Goal: Entertainment & Leisure: Consume media (video, audio)

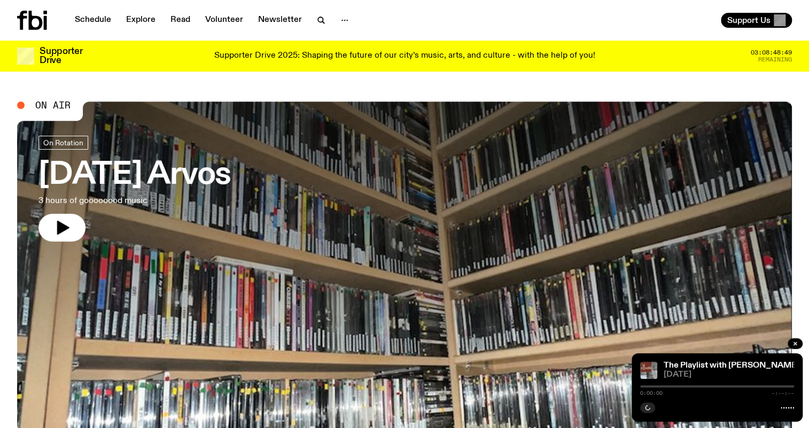
click at [327, 15] on nav "Schedule Explore Read Volunteer Newsletter" at bounding box center [211, 20] width 287 height 15
click at [320, 18] on icon "button" at bounding box center [321, 20] width 13 height 13
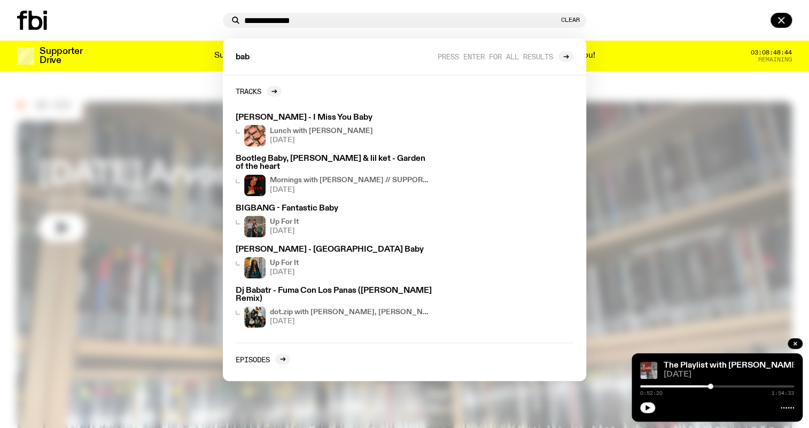
type input "**********"
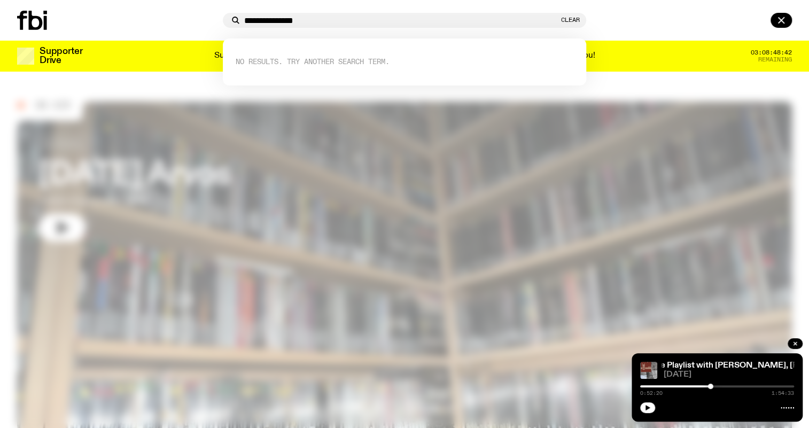
drag, startPoint x: 299, startPoint y: 21, endPoint x: 83, endPoint y: -43, distance: 225.1
click at [83, 0] on html "**********" at bounding box center [404, 214] width 809 height 428
type input "**********"
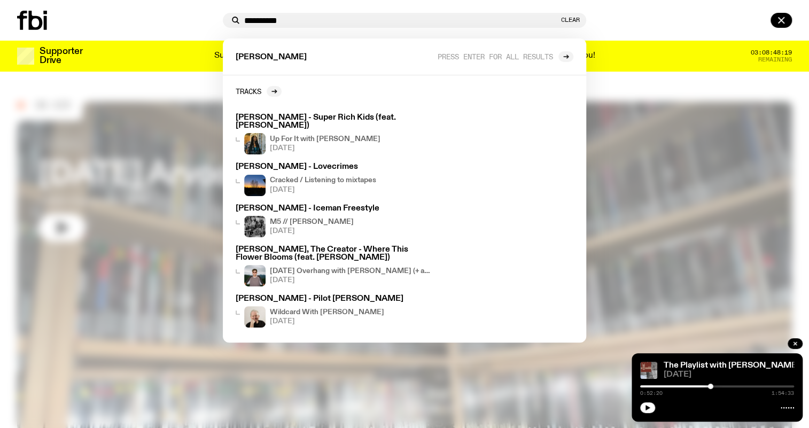
click at [195, 0] on html "**********" at bounding box center [404, 214] width 809 height 428
type input "*"
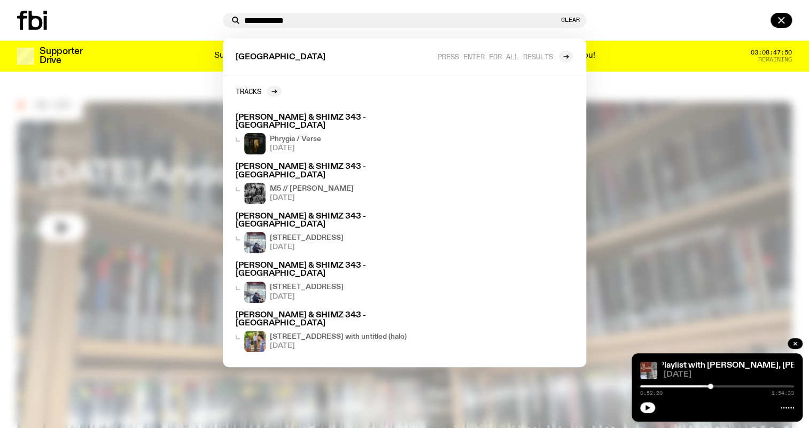
type input "**********"
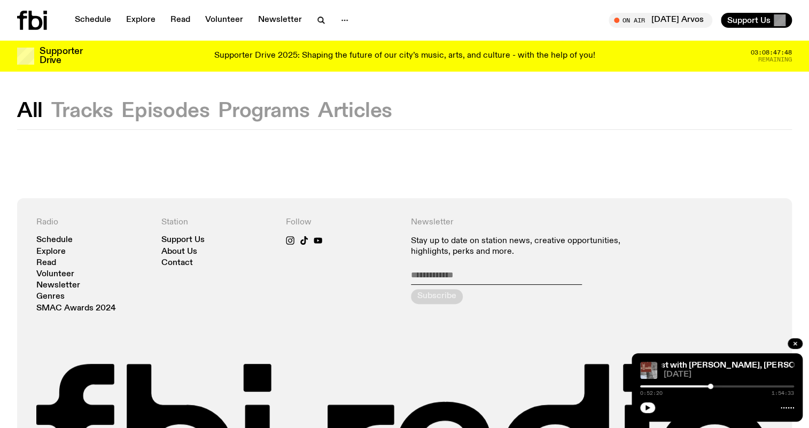
click at [97, 112] on button "Tracks" at bounding box center [82, 110] width 62 height 19
click at [310, 19] on button "button" at bounding box center [320, 20] width 21 height 15
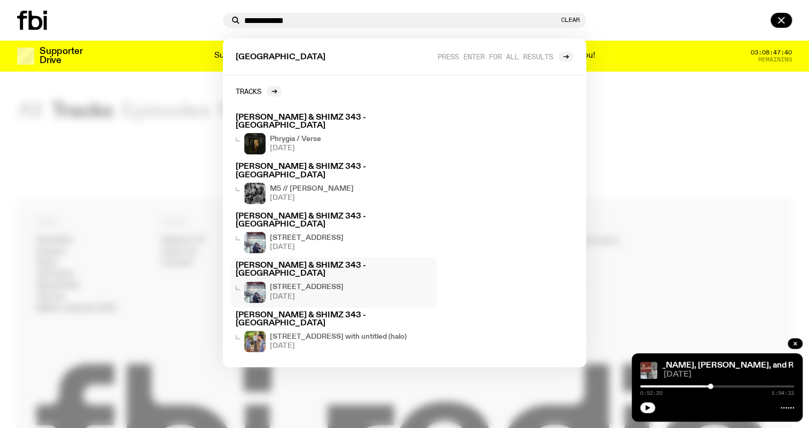
type input "**********"
click at [347, 262] on h3 "[PERSON_NAME] & SHIMZ 343 - [GEOGRAPHIC_DATA]" at bounding box center [334, 270] width 197 height 16
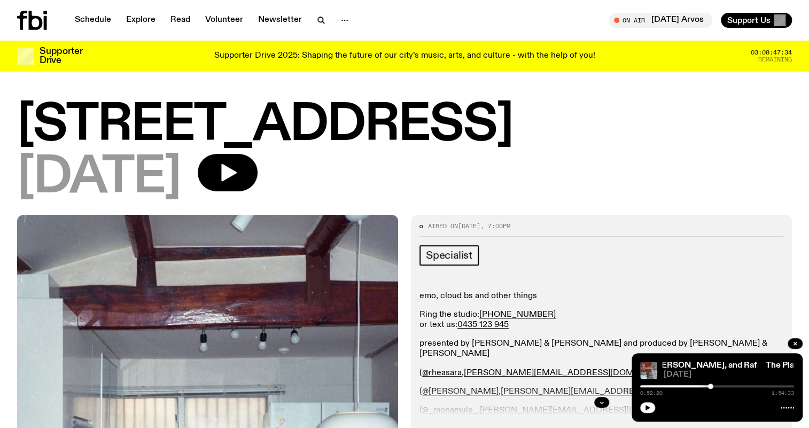
drag, startPoint x: 360, startPoint y: 283, endPoint x: 363, endPoint y: 260, distance: 23.6
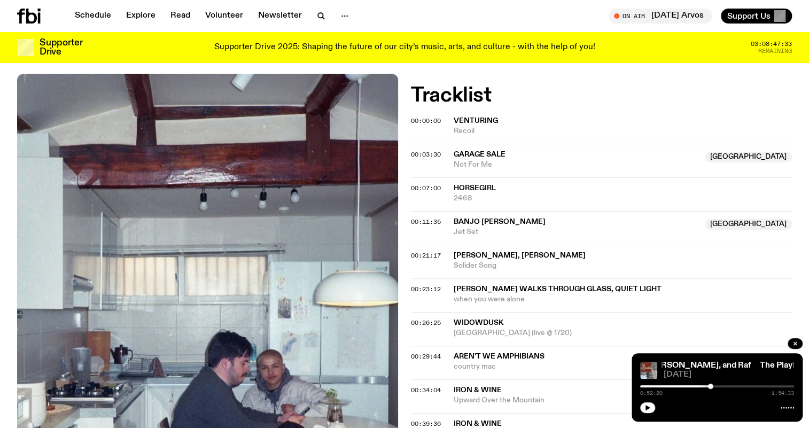
scroll to position [429, 0]
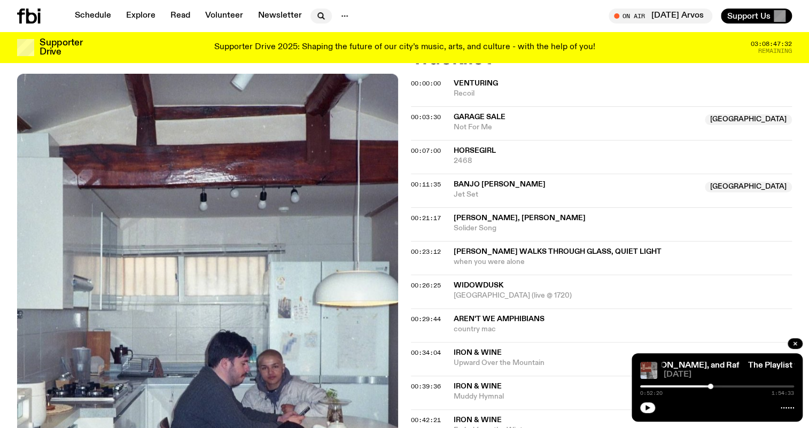
click at [316, 15] on icon "button" at bounding box center [321, 16] width 13 height 13
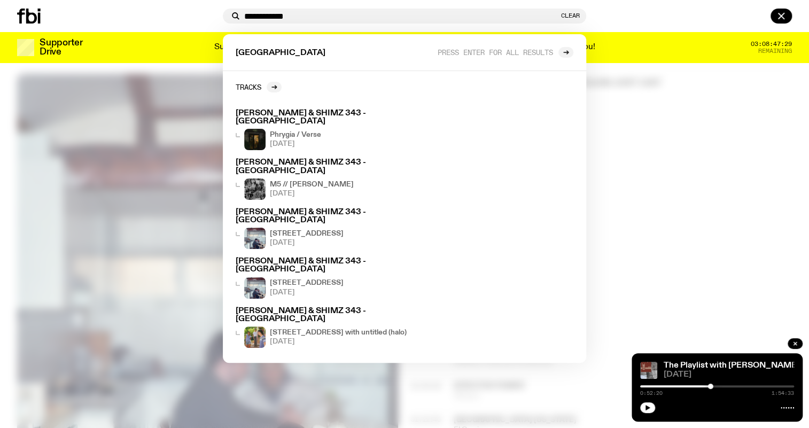
scroll to position [720, 0]
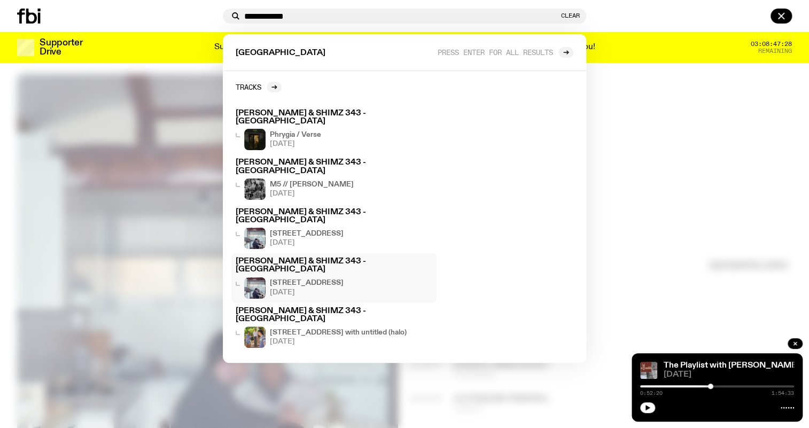
type input "**********"
click at [361, 303] on link "[PERSON_NAME] & SHIMZ 343 - [GEOGRAPHIC_DATA] [STREET_ADDRESS] with untitled (h…" at bounding box center [333, 327] width 205 height 49
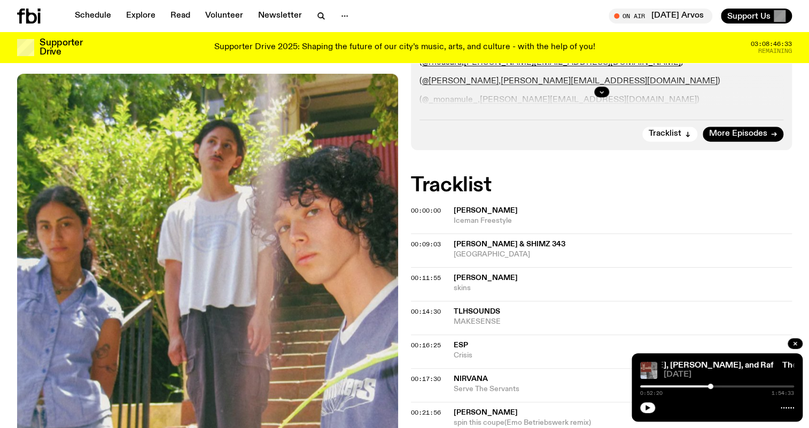
scroll to position [333, 0]
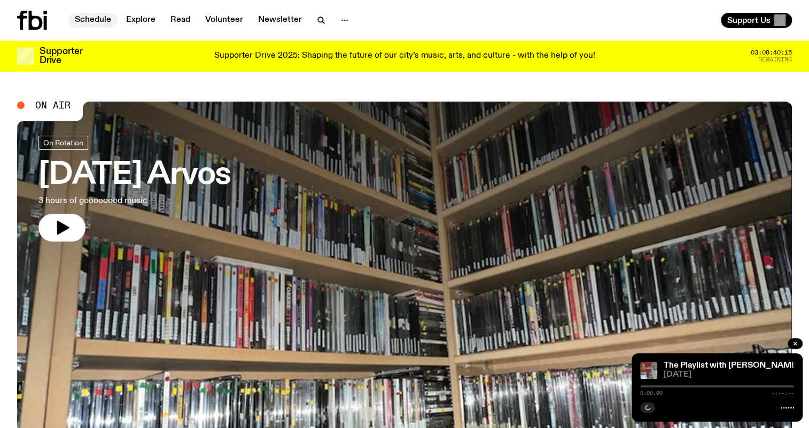
click at [95, 22] on link "Schedule" at bounding box center [92, 20] width 49 height 15
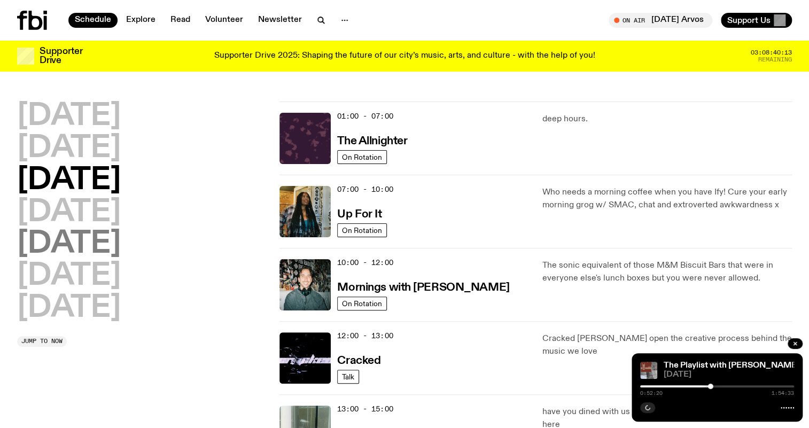
click at [80, 244] on h2 "Friday" at bounding box center [69, 244] width 104 height 30
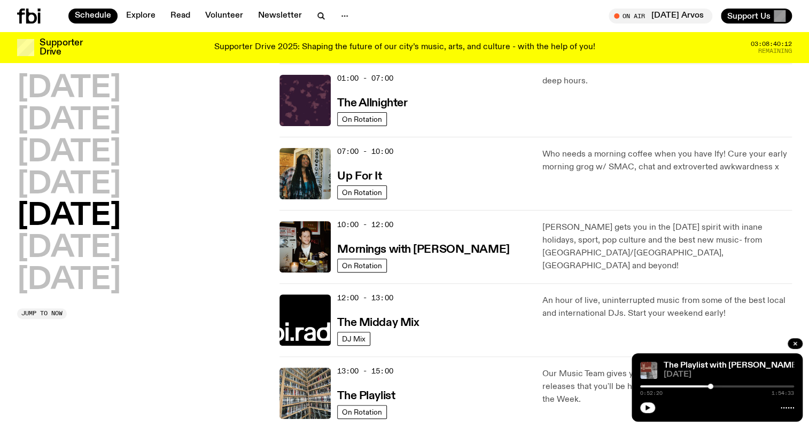
scroll to position [78, 0]
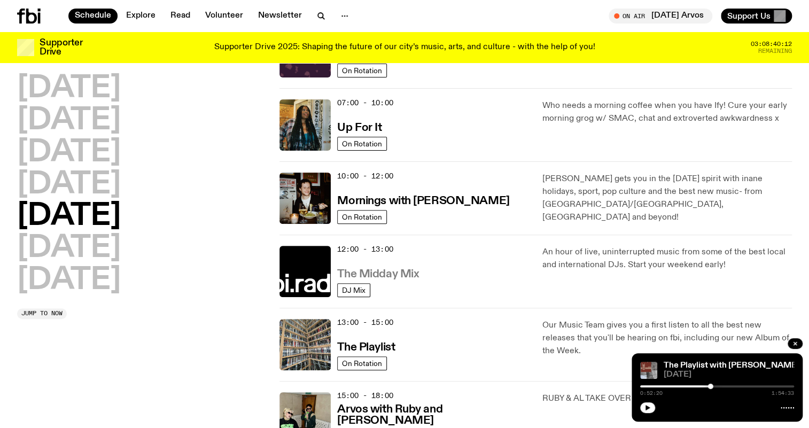
click at [391, 267] on link "The Midday Mix" at bounding box center [378, 272] width 82 height 13
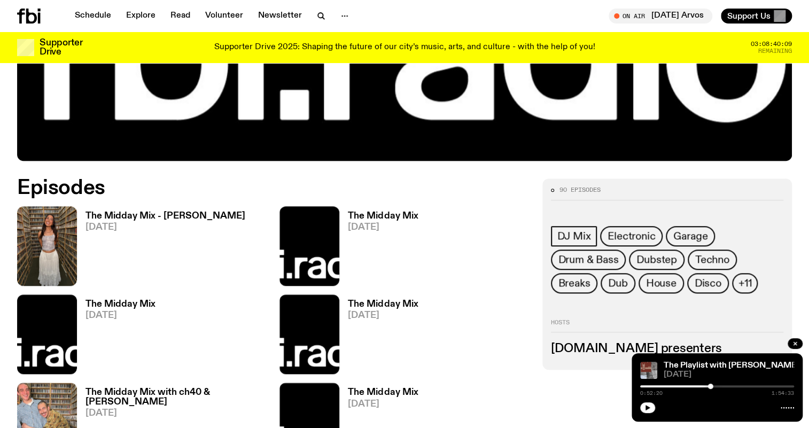
scroll to position [527, 0]
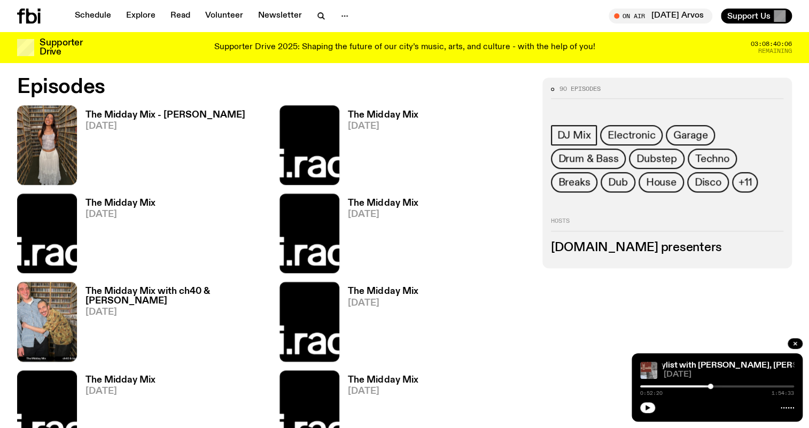
click at [210, 291] on h3 "The Midday Mix with ch40 & Ugo" at bounding box center [175, 296] width 181 height 18
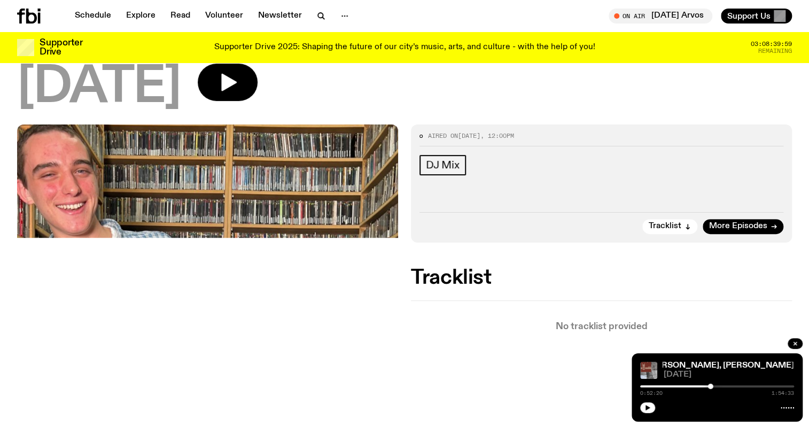
scroll to position [89, 0]
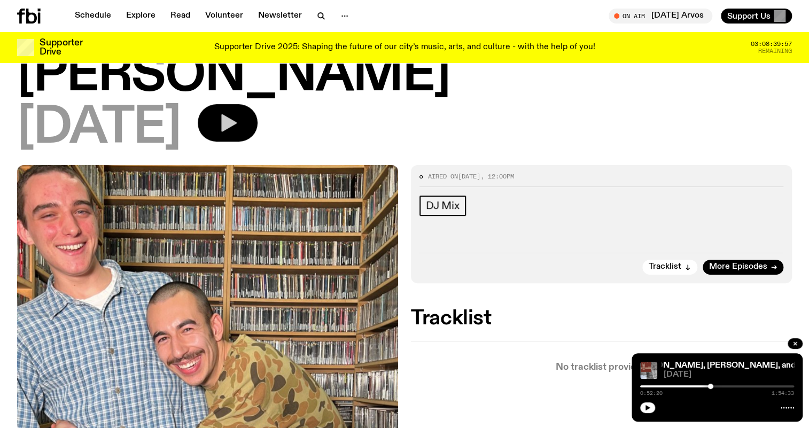
click at [257, 104] on button "button" at bounding box center [228, 122] width 60 height 37
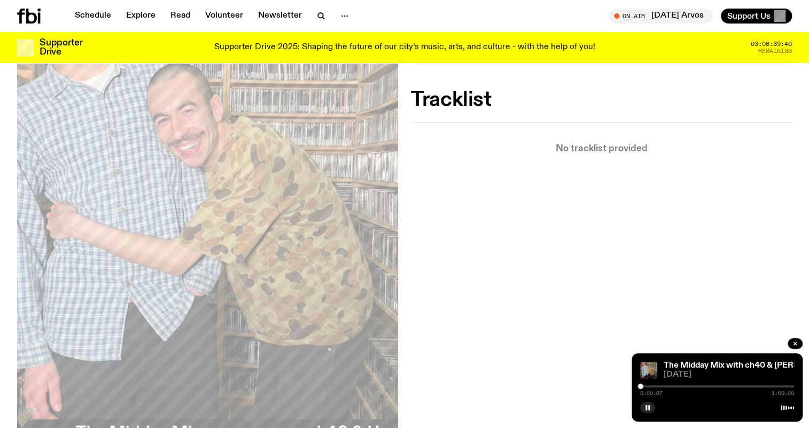
scroll to position [332, 0]
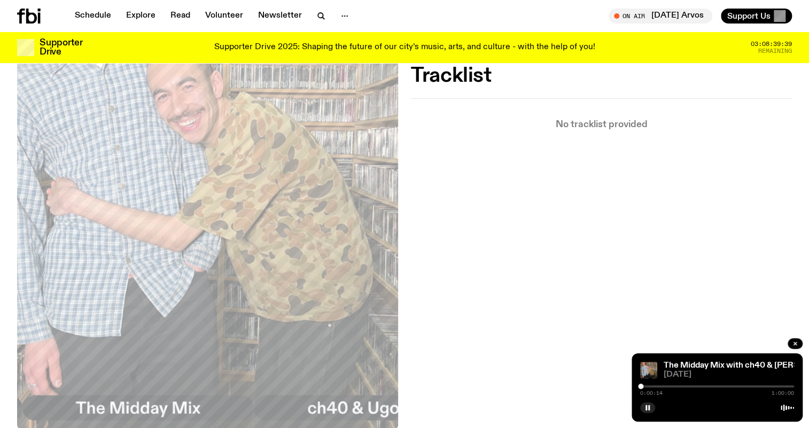
click at [642, 385] on div at bounding box center [640, 385] width 5 height 5
click at [644, 386] on div at bounding box center [642, 385] width 5 height 5
click at [647, 385] on div at bounding box center [717, 386] width 154 height 2
click at [656, 386] on div at bounding box center [717, 386] width 154 height 2
click at [664, 387] on div at bounding box center [717, 386] width 154 height 2
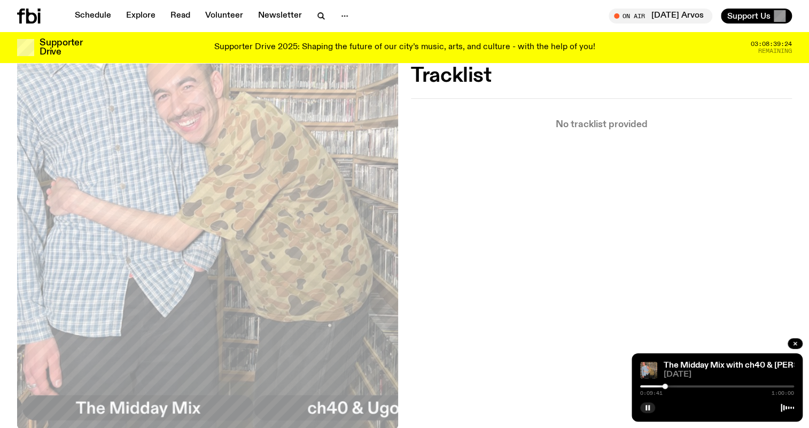
click at [683, 386] on div at bounding box center [717, 386] width 154 height 2
click at [703, 387] on div at bounding box center [717, 386] width 154 height 2
click at [732, 386] on div at bounding box center [717, 386] width 154 height 2
click at [749, 385] on div at bounding box center [717, 386] width 154 height 2
click at [17, 17] on icon at bounding box center [28, 16] width 23 height 15
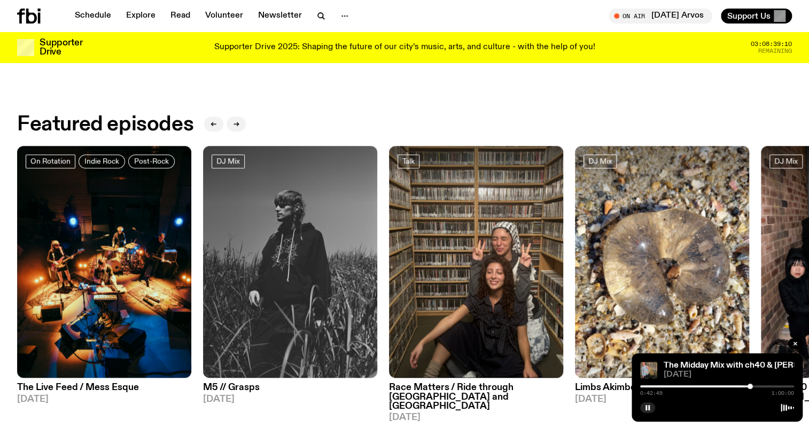
scroll to position [528, 0]
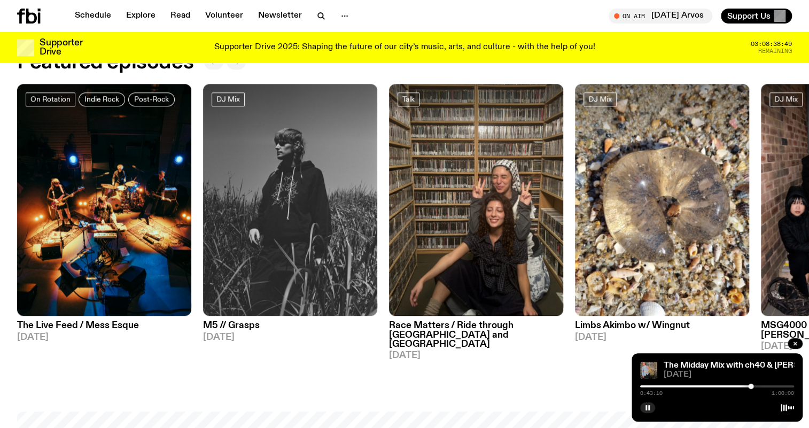
click at [751, 385] on div at bounding box center [750, 385] width 5 height 5
click at [758, 386] on div at bounding box center [717, 386] width 154 height 2
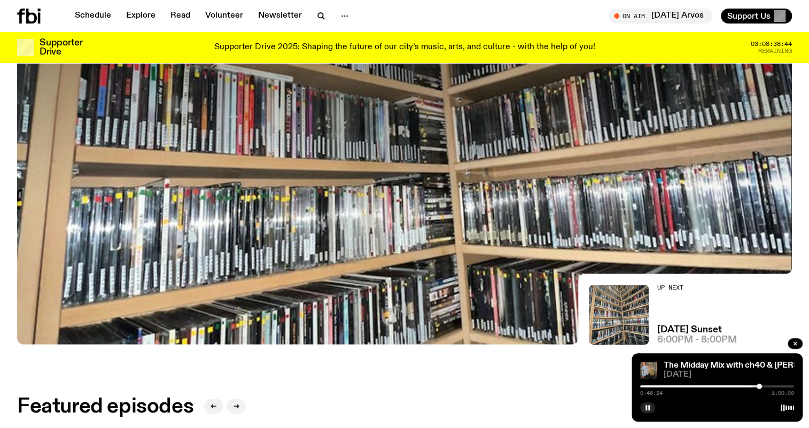
scroll to position [188, 0]
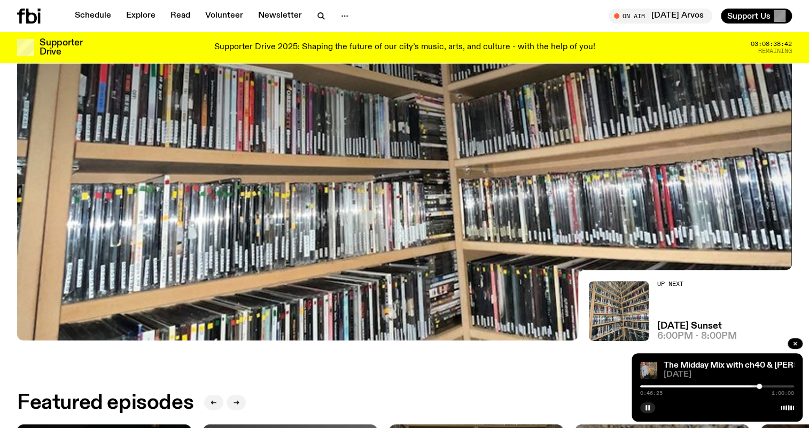
click at [765, 387] on div "0:46:25 1:00:00" at bounding box center [717, 389] width 154 height 13
click at [765, 384] on div "0:46:26 1:00:00" at bounding box center [717, 389] width 154 height 13
click at [768, 387] on div at bounding box center [717, 386] width 154 height 2
click at [778, 385] on div at bounding box center [717, 386] width 154 height 2
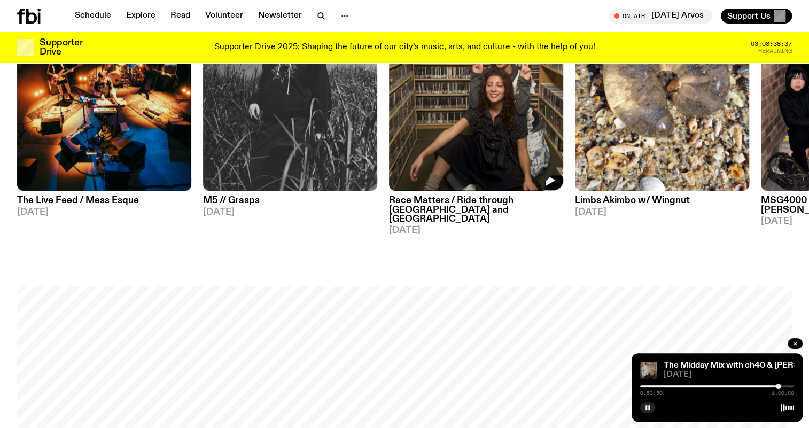
scroll to position [722, 0]
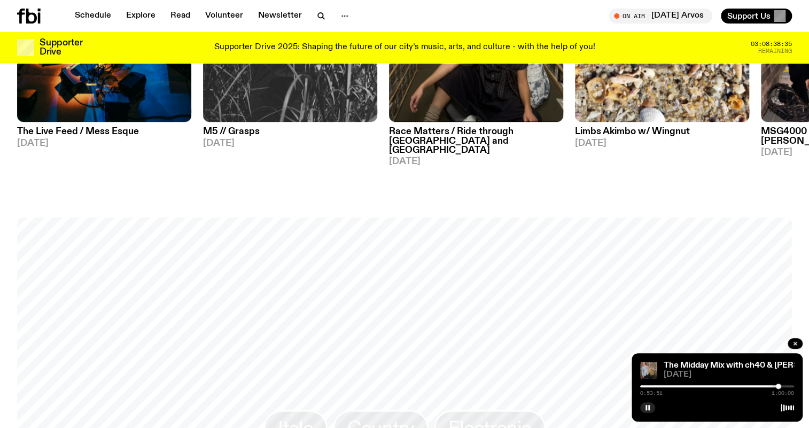
click at [782, 385] on div at bounding box center [717, 386] width 154 height 2
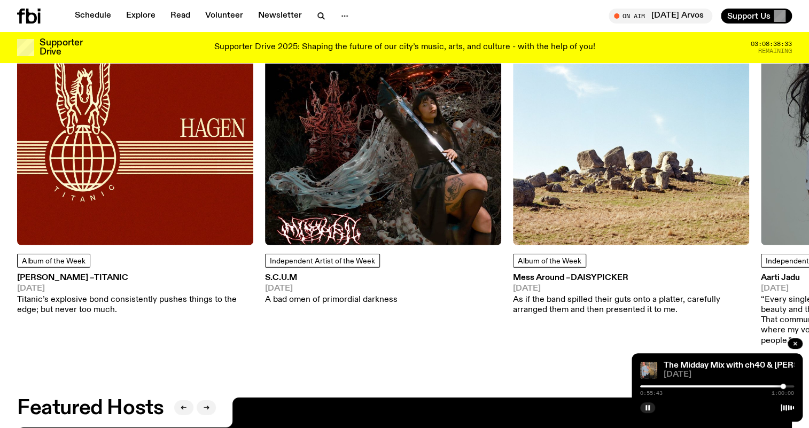
scroll to position [1450, 0]
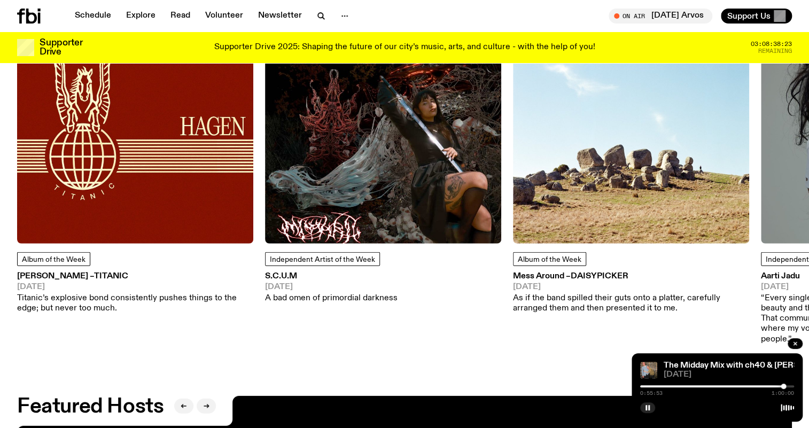
click at [788, 386] on div at bounding box center [717, 386] width 154 height 2
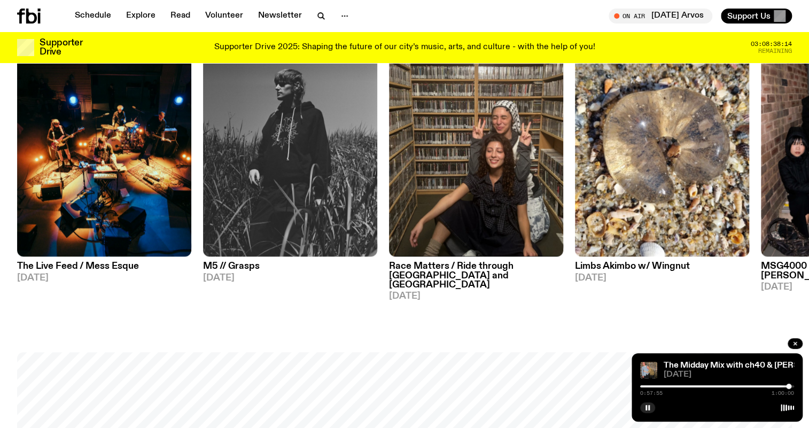
scroll to position [581, 0]
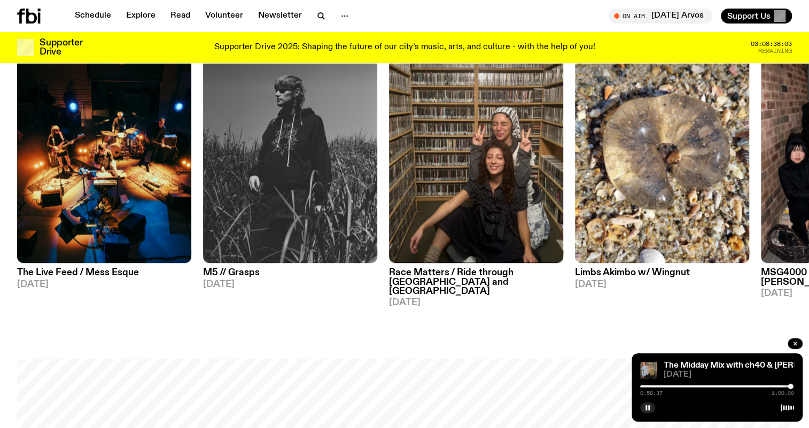
click at [790, 386] on div at bounding box center [789, 385] width 5 height 5
click at [791, 384] on div at bounding box center [789, 385] width 5 height 5
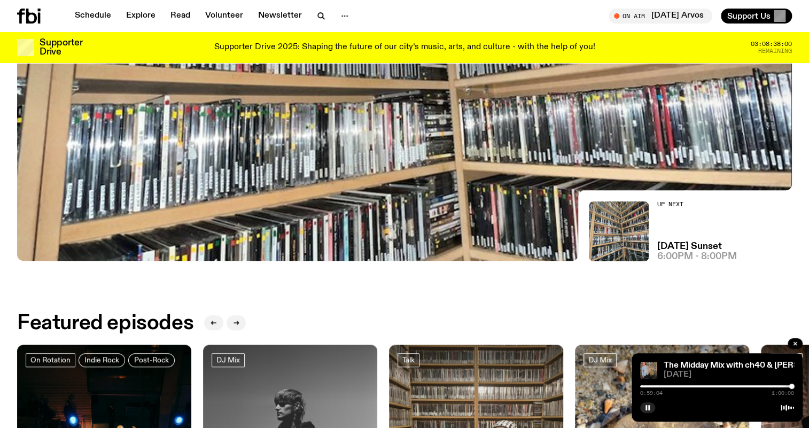
scroll to position [192, 0]
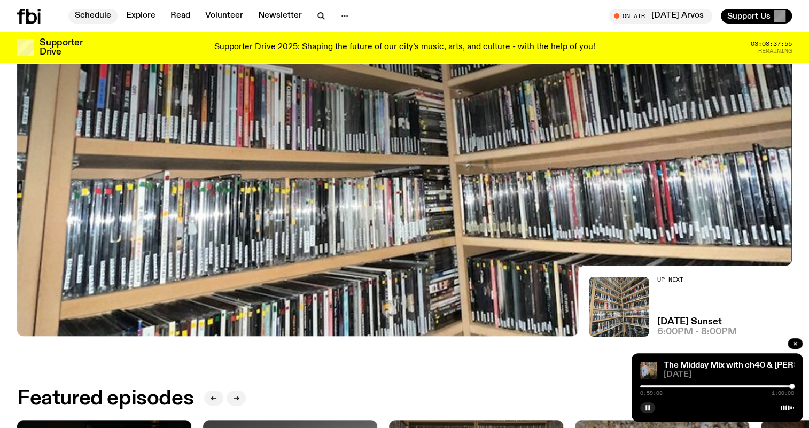
click at [105, 19] on link "Schedule" at bounding box center [92, 16] width 49 height 15
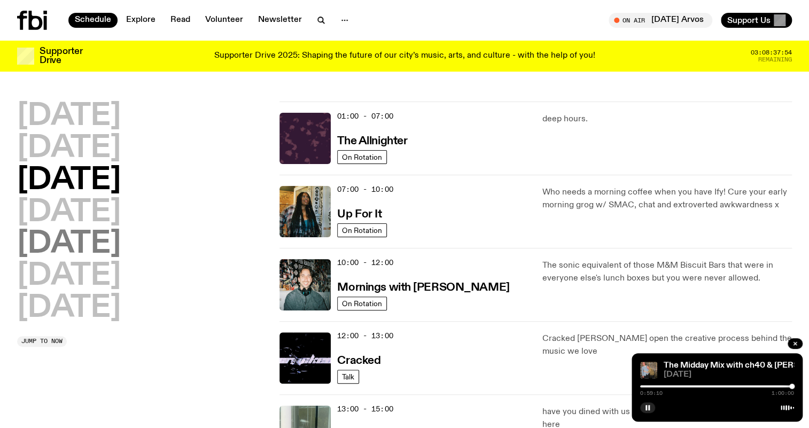
click at [92, 233] on h2 "Friday" at bounding box center [69, 244] width 104 height 30
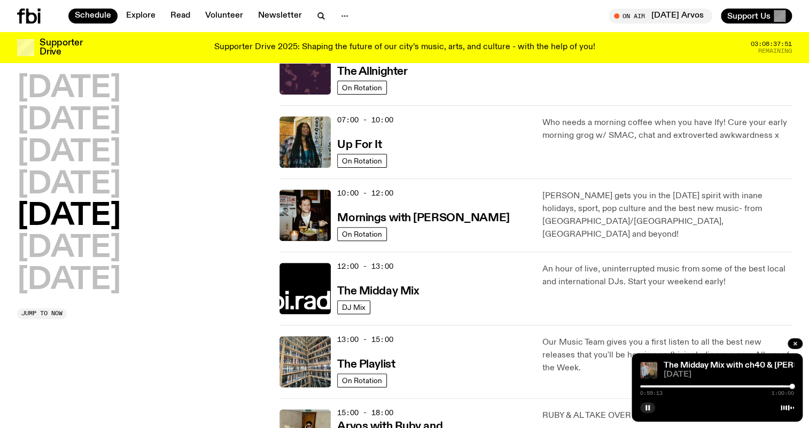
scroll to position [78, 0]
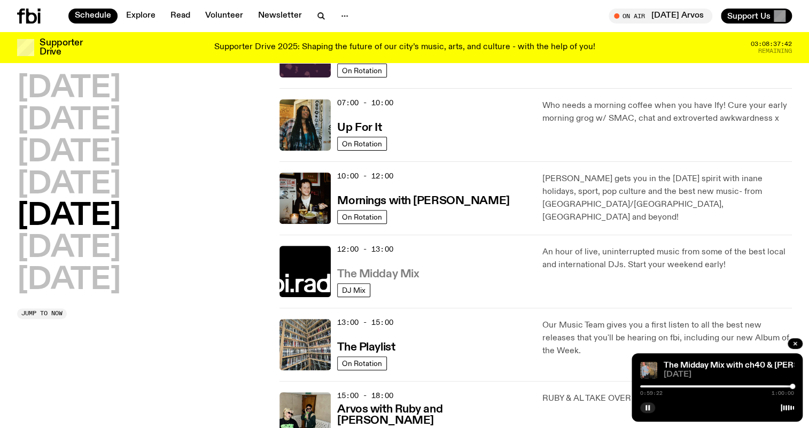
click at [380, 277] on h3 "The Midday Mix" at bounding box center [378, 274] width 82 height 11
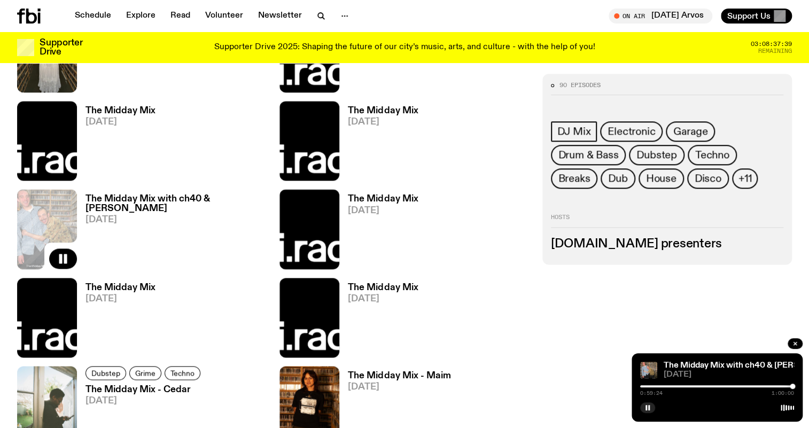
scroll to position [575, 0]
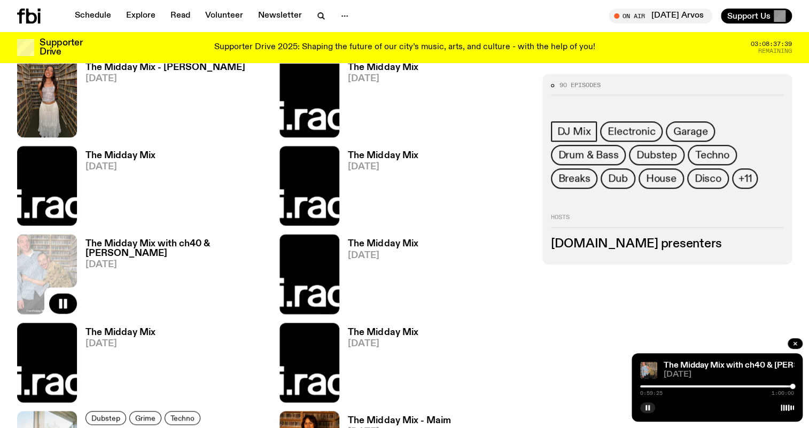
click at [133, 156] on h3 "The Midday Mix" at bounding box center [120, 155] width 70 height 9
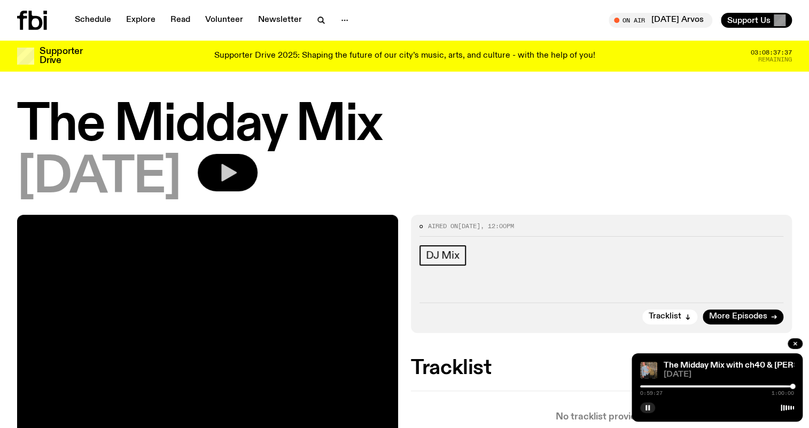
click at [257, 168] on button "button" at bounding box center [228, 172] width 60 height 37
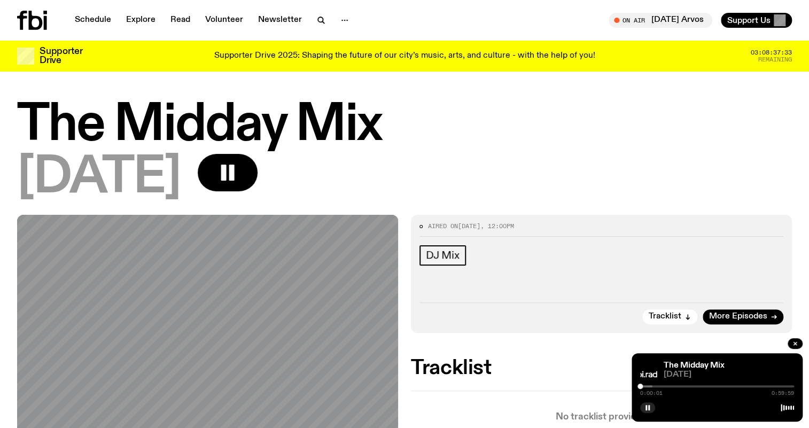
click at [705, 385] on div at bounding box center [717, 386] width 154 height 2
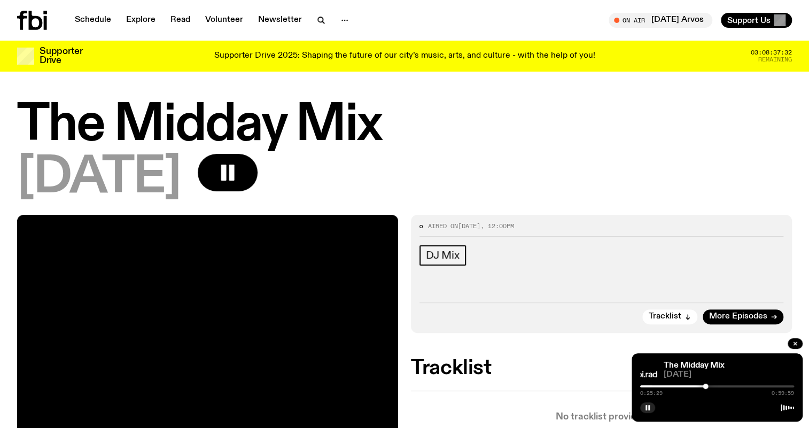
click at [641, 386] on div at bounding box center [628, 386] width 154 height 2
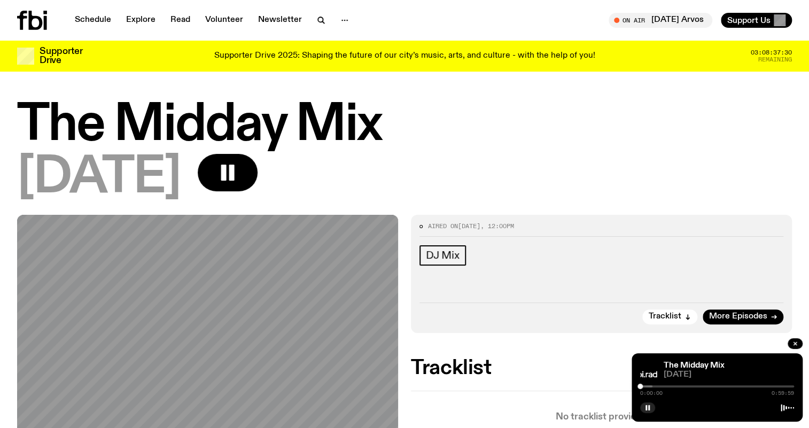
click at [647, 385] on div "0:00:05 0:59:59" at bounding box center [717, 389] width 154 height 13
click at [647, 386] on div at bounding box center [575, 386] width 154 height 2
